Goal: Information Seeking & Learning: Learn about a topic

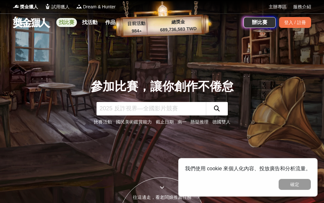
click at [72, 23] on link "找比賽" at bounding box center [66, 22] width 21 height 9
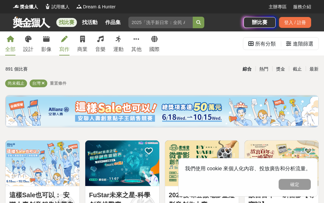
click at [64, 43] on link "寫作" at bounding box center [64, 43] width 10 height 24
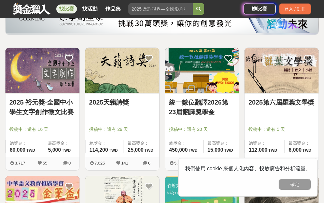
scroll to position [96, 0]
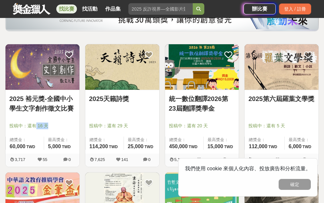
drag, startPoint x: 34, startPoint y: 125, endPoint x: 53, endPoint y: 126, distance: 19.0
click at [53, 126] on span "投稿中：還有 16 天" at bounding box center [42, 126] width 66 height 7
drag, startPoint x: 128, startPoint y: 127, endPoint x: 90, endPoint y: 127, distance: 37.9
click at [90, 127] on span "投稿中：還有 29 天" at bounding box center [122, 126] width 66 height 7
click at [292, 186] on button "確定" at bounding box center [294, 184] width 32 height 11
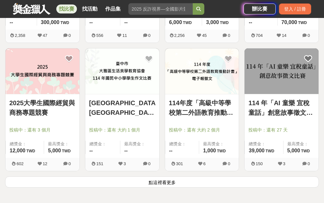
scroll to position [739, 0]
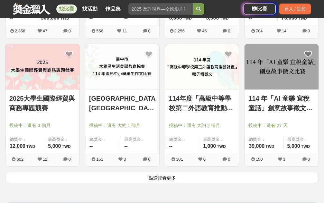
click at [153, 180] on button "點這裡看更多" at bounding box center [161, 177] width 313 height 11
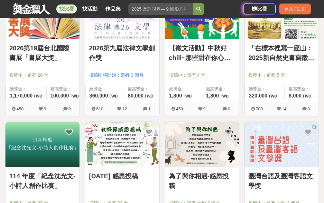
scroll to position [932, 0]
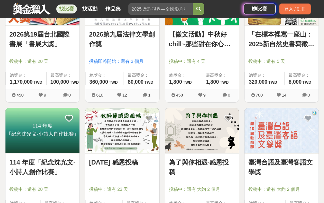
click at [281, 147] on img at bounding box center [281, 131] width 74 height 46
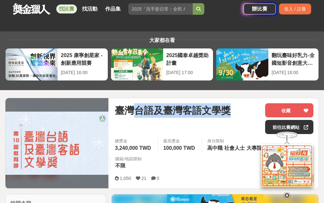
drag, startPoint x: 130, startPoint y: 107, endPoint x: 235, endPoint y: 113, distance: 104.3
click at [235, 113] on div "臺灣台語及臺灣客語文學獎" at bounding box center [187, 110] width 145 height 14
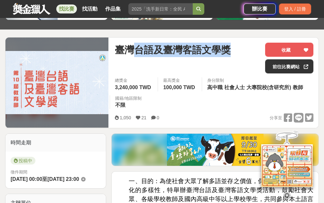
scroll to position [64, 0]
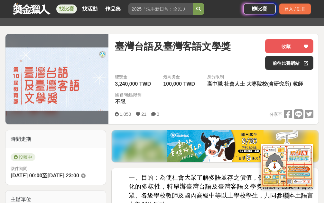
click at [288, 194] on icon at bounding box center [286, 196] width 7 height 7
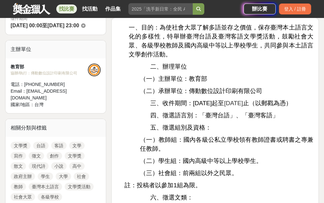
scroll to position [225, 0]
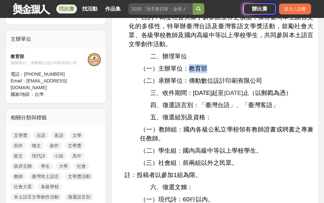
drag, startPoint x: 188, startPoint y: 67, endPoint x: 210, endPoint y: 68, distance: 21.5
click at [210, 68] on p "（一）主辦單位：教育部" at bounding box center [226, 68] width 173 height 9
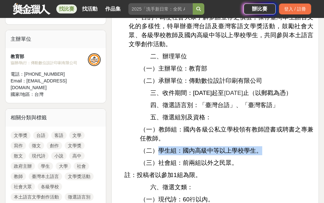
drag, startPoint x: 157, startPoint y: 162, endPoint x: 260, endPoint y: 163, distance: 102.9
click at [260, 156] on p "（二）學生組：國內高級中等以上學校學生。" at bounding box center [226, 151] width 173 height 9
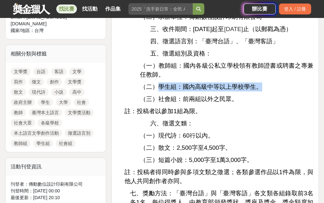
scroll to position [289, 0]
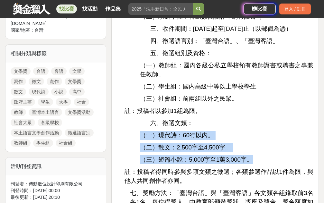
drag, startPoint x: 141, startPoint y: 145, endPoint x: 250, endPoint y: 166, distance: 110.9
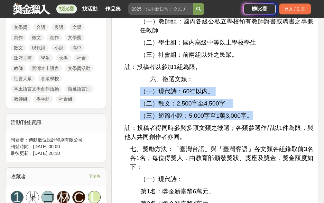
scroll to position [354, 0]
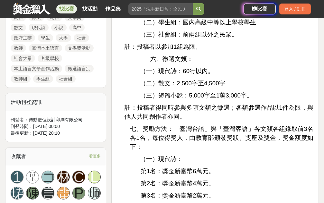
drag, startPoint x: 181, startPoint y: 80, endPoint x: 200, endPoint y: 80, distance: 19.0
click at [200, 75] on span "（一）現代詩：60行以內。" at bounding box center [177, 71] width 74 height 7
drag, startPoint x: 173, startPoint y: 91, endPoint x: 223, endPoint y: 93, distance: 50.5
click at [223, 87] on span "（二）散文：2,500字至4,500字。" at bounding box center [185, 83] width 91 height 7
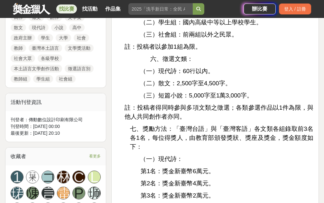
drag, startPoint x: 186, startPoint y: 104, endPoint x: 253, endPoint y: 105, distance: 66.5
click at [253, 100] on p "（三）短篇小說：5,000字至1萬3,000字。" at bounding box center [226, 95] width 173 height 9
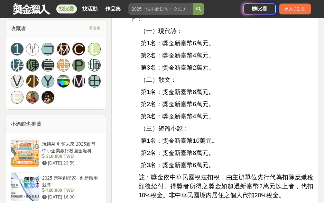
scroll to position [482, 0]
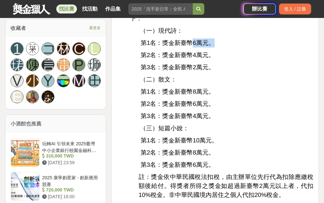
drag, startPoint x: 190, startPoint y: 49, endPoint x: 210, endPoint y: 51, distance: 20.0
click at [210, 46] on span "第1名：獎金新臺幣6萬元。" at bounding box center [177, 43] width 74 height 7
click at [228, 96] on p "第1名：獎金新臺幣8萬元。" at bounding box center [226, 91] width 173 height 9
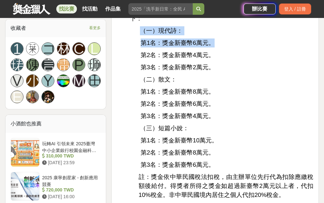
drag, startPoint x: 212, startPoint y: 50, endPoint x: 138, endPoint y: 42, distance: 75.1
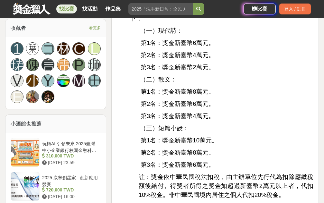
click at [265, 60] on p "第2名：獎金新臺幣4萬元。" at bounding box center [226, 55] width 173 height 9
drag, startPoint x: 158, startPoint y: 150, endPoint x: 218, endPoint y: 151, distance: 59.5
click at [218, 145] on p "第1名：獎金新臺幣10萬元。" at bounding box center [226, 140] width 173 height 9
click at [260, 109] on p "第2名：獎金新臺幣6萬元。" at bounding box center [226, 104] width 173 height 9
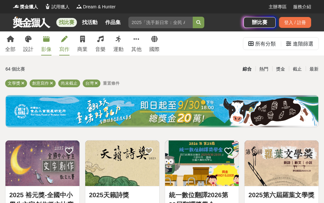
click at [45, 43] on link "影像" at bounding box center [46, 43] width 10 height 24
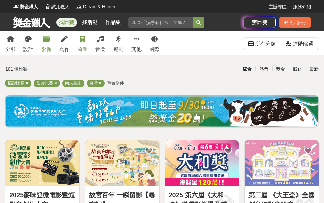
click at [83, 42] on icon at bounding box center [82, 39] width 5 height 6
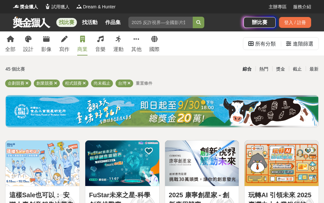
click at [95, 43] on div "全部 設計 影像 寫作 商業 音樂 運動 其他 國際" at bounding box center [82, 43] width 162 height 24
click at [98, 40] on icon at bounding box center [100, 39] width 6 height 6
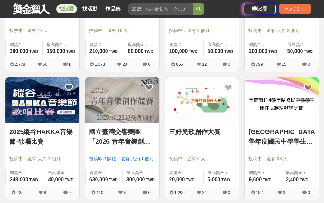
scroll to position [193, 0]
